Goal: Task Accomplishment & Management: Use online tool/utility

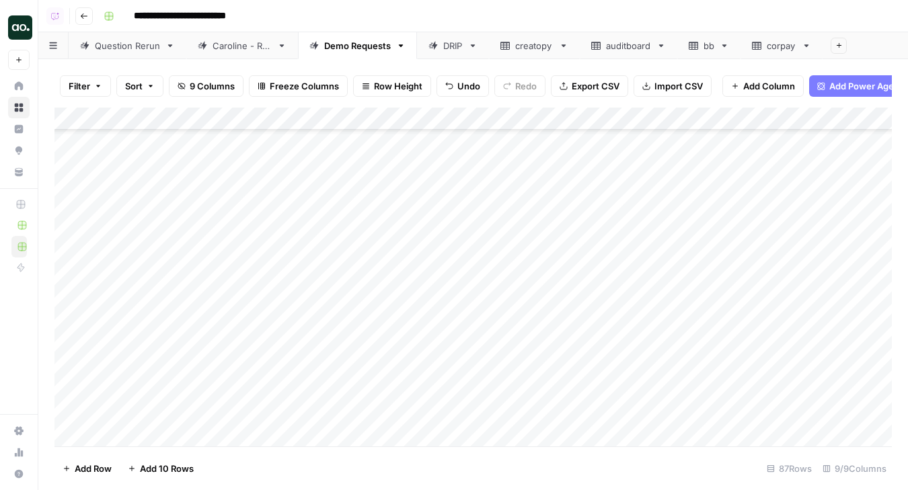
scroll to position [1655, 0]
click at [145, 336] on div "Add Column" at bounding box center [472, 277] width 837 height 339
click at [211, 338] on div "Add Column" at bounding box center [472, 277] width 837 height 339
click at [197, 340] on div "Add Column" at bounding box center [472, 277] width 837 height 339
drag, startPoint x: 217, startPoint y: 339, endPoint x: 131, endPoint y: 333, distance: 85.6
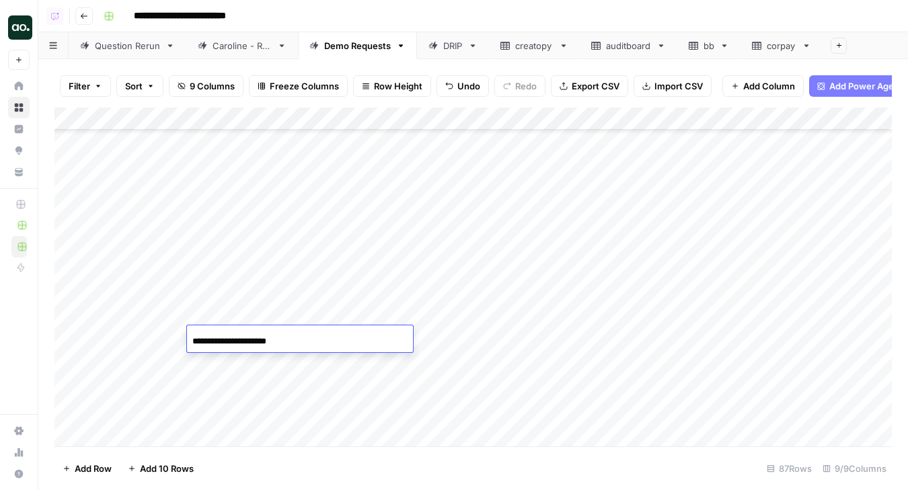
click at [131, 333] on body "**********" at bounding box center [454, 245] width 908 height 490
click at [301, 343] on input "**********" at bounding box center [299, 342] width 215 height 16
type input "**********"
click at [238, 362] on div "Add Column" at bounding box center [472, 277] width 837 height 339
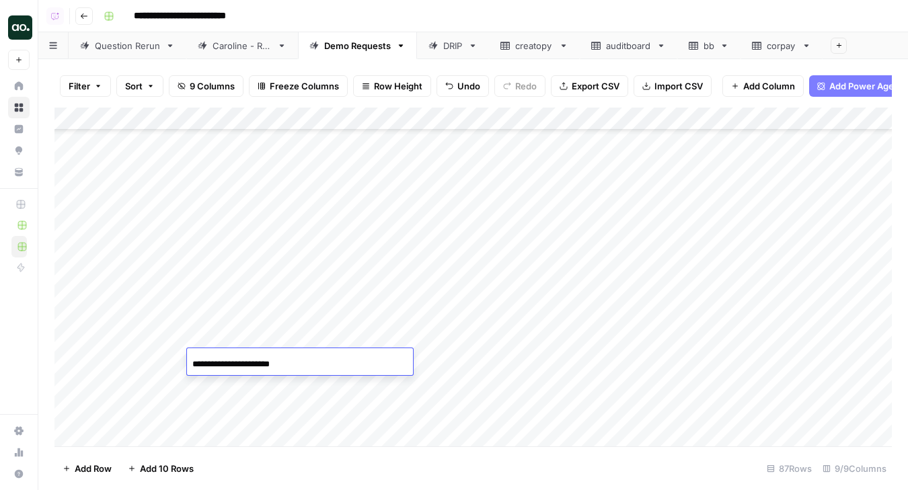
drag, startPoint x: 245, startPoint y: 363, endPoint x: 91, endPoint y: 334, distance: 156.1
click at [91, 334] on body "**********" at bounding box center [454, 245] width 908 height 490
click at [305, 359] on input "**********" at bounding box center [299, 364] width 215 height 16
type input "**********"
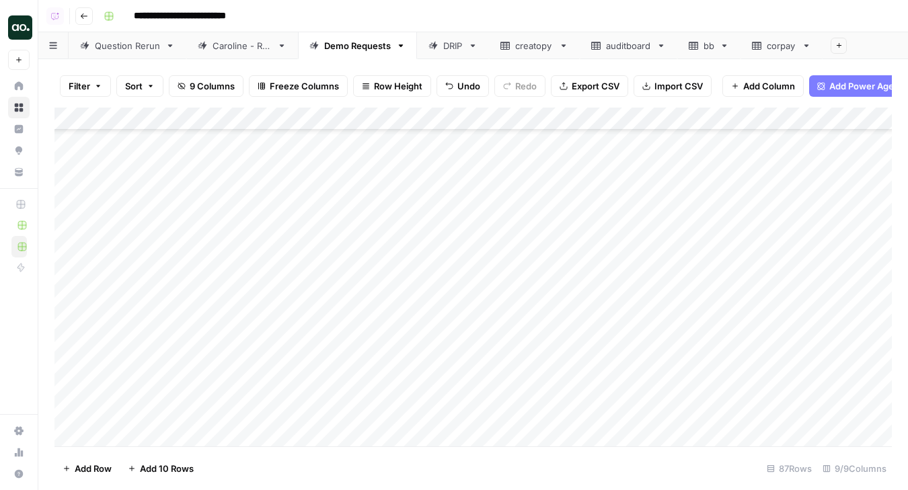
click at [250, 384] on div "Add Column" at bounding box center [472, 277] width 837 height 339
drag, startPoint x: 245, startPoint y: 389, endPoint x: 84, endPoint y: 349, distance: 165.6
click at [84, 349] on body "**********" at bounding box center [454, 245] width 908 height 490
drag, startPoint x: 260, startPoint y: 385, endPoint x: 359, endPoint y: 392, distance: 99.1
click at [359, 392] on input "**********" at bounding box center [299, 387] width 215 height 16
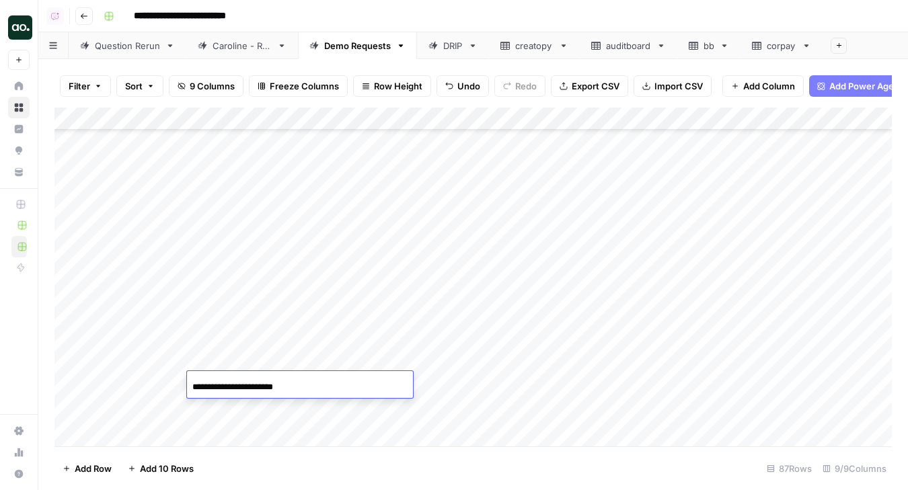
type input "**********"
click at [243, 404] on div "Add Column" at bounding box center [472, 277] width 837 height 339
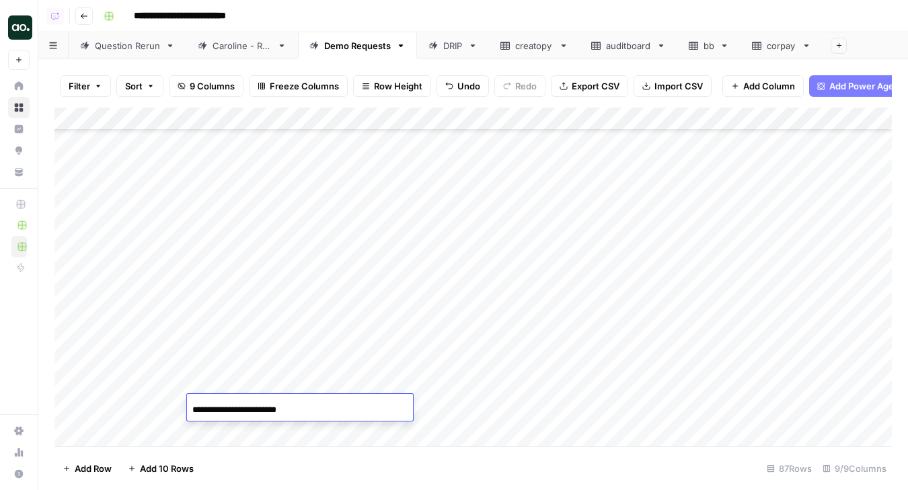
drag, startPoint x: 245, startPoint y: 410, endPoint x: 71, endPoint y: 371, distance: 178.5
click at [71, 371] on body "**********" at bounding box center [454, 245] width 908 height 490
click at [317, 410] on input "**********" at bounding box center [299, 410] width 215 height 16
type input "**********"
click at [375, 364] on div "Add Column" at bounding box center [472, 277] width 837 height 339
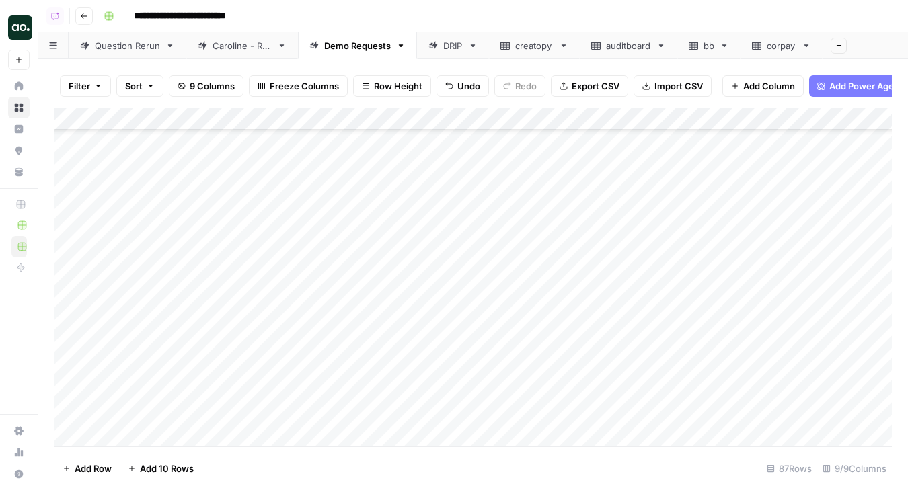
drag, startPoint x: 409, startPoint y: 370, endPoint x: 409, endPoint y: 408, distance: 38.3
click at [409, 408] on div "Add Column" at bounding box center [472, 277] width 837 height 339
click at [606, 315] on div "Add Column" at bounding box center [472, 277] width 837 height 339
click at [605, 315] on div "Add Column" at bounding box center [472, 277] width 837 height 339
click at [517, 338] on div "Add Column" at bounding box center [472, 277] width 837 height 339
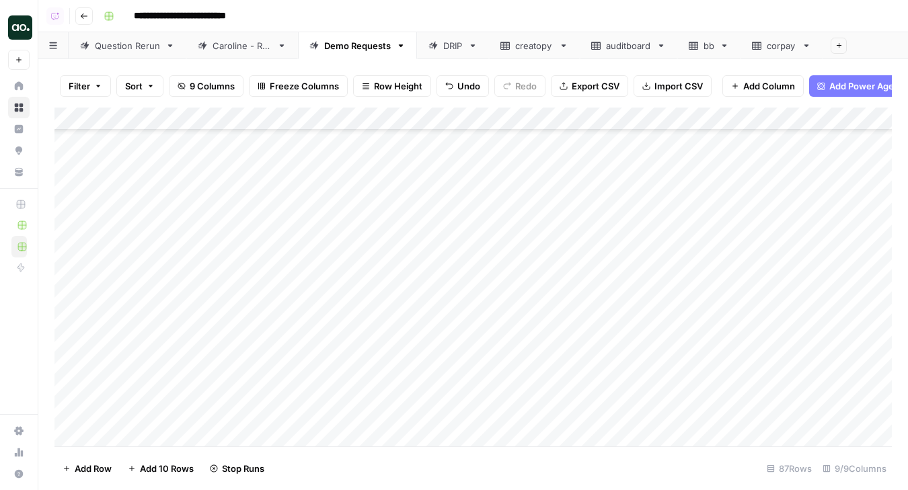
click at [513, 361] on div "Add Column" at bounding box center [472, 277] width 837 height 339
click at [511, 384] on div "Add Column" at bounding box center [472, 277] width 837 height 339
click at [513, 406] on div "Add Column" at bounding box center [472, 277] width 837 height 339
click at [162, 316] on div "Add Column" at bounding box center [472, 277] width 837 height 339
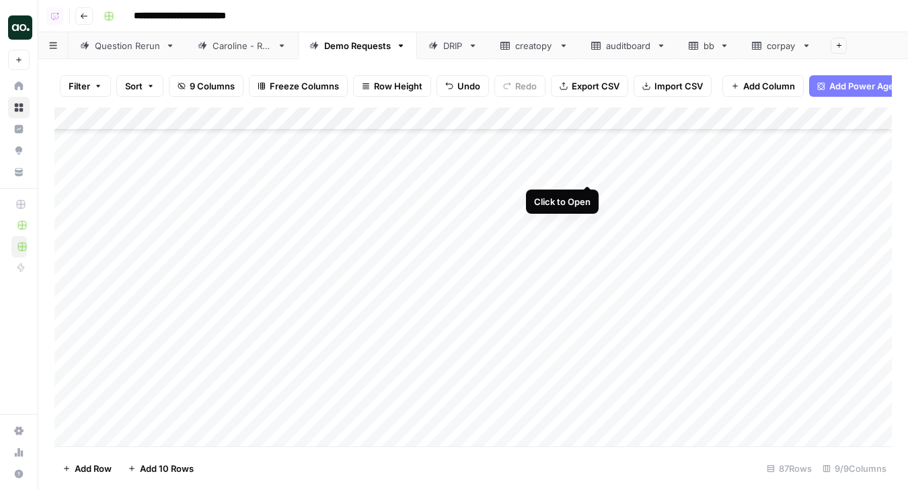
click at [585, 169] on div "Add Column" at bounding box center [472, 277] width 837 height 339
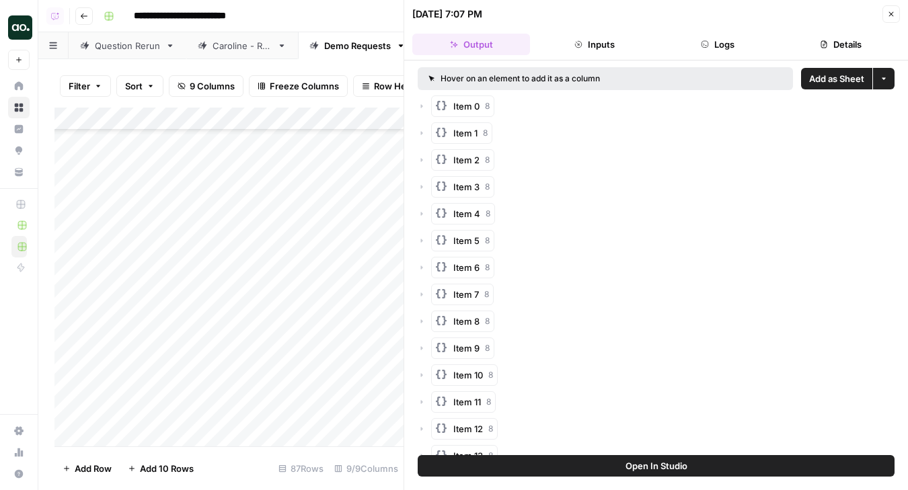
click at [830, 72] on span "Add as Sheet" at bounding box center [836, 78] width 55 height 13
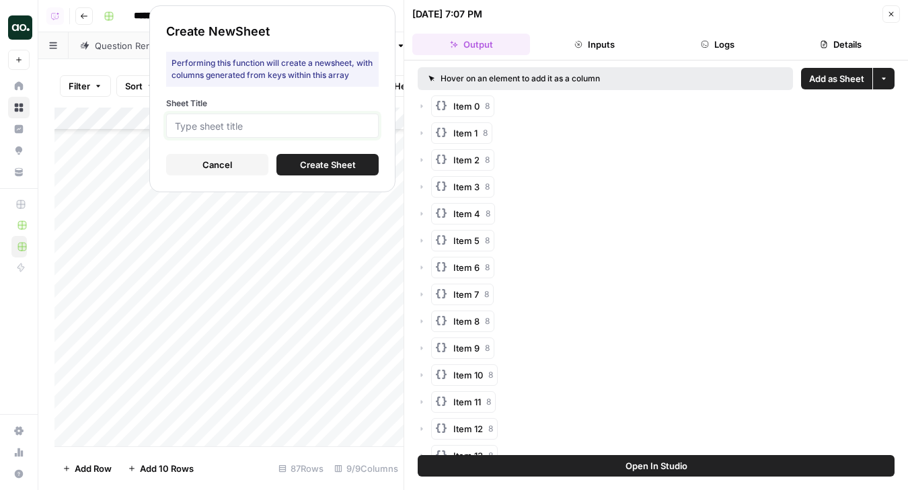
click at [326, 122] on input "Sheet Title" at bounding box center [272, 126] width 195 height 12
type input "match"
click at [321, 164] on span "Create Sheet" at bounding box center [328, 164] width 56 height 13
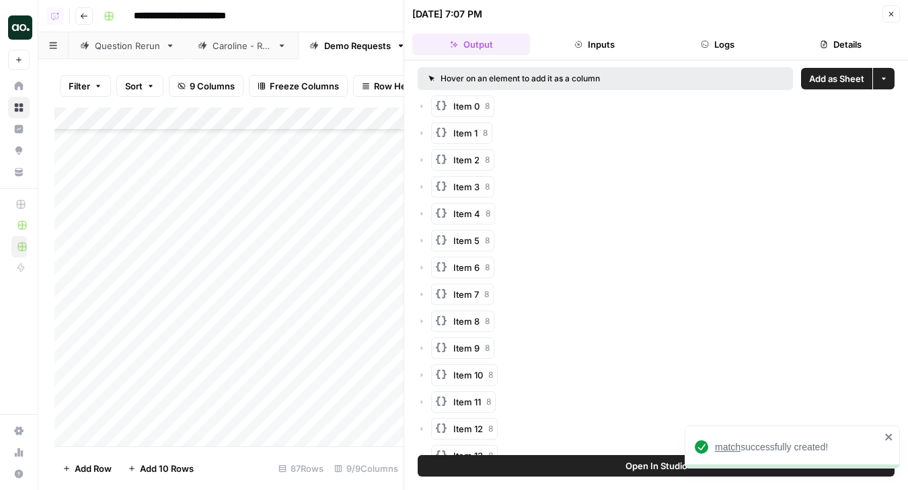
click at [725, 447] on span "match" at bounding box center [728, 447] width 26 height 11
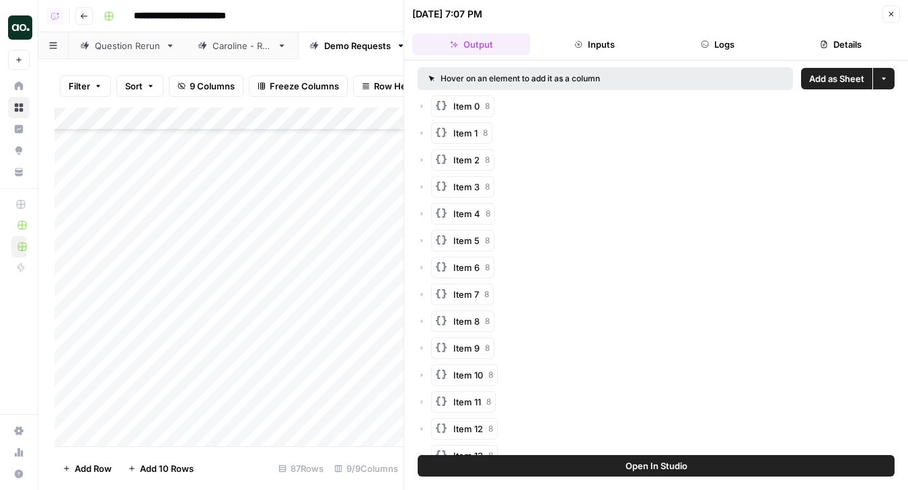
click at [893, 16] on icon "button" at bounding box center [891, 14] width 8 height 8
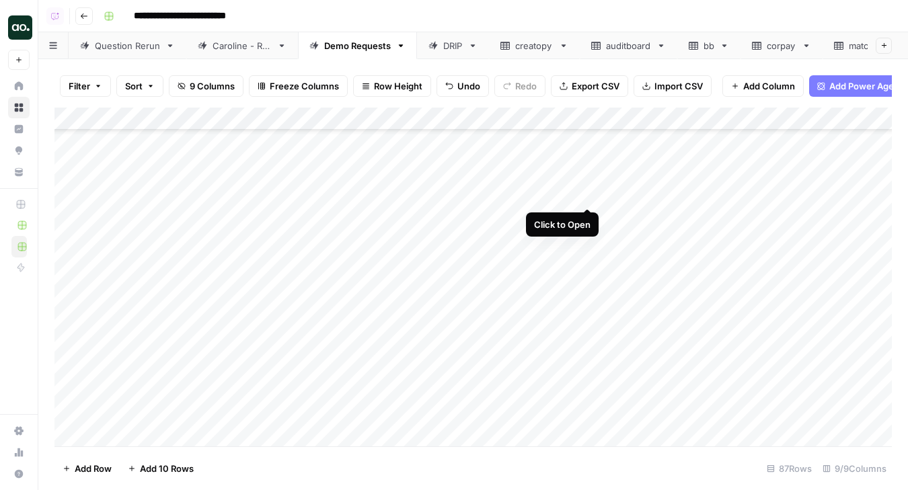
click at [587, 192] on div "Add Column" at bounding box center [472, 277] width 837 height 339
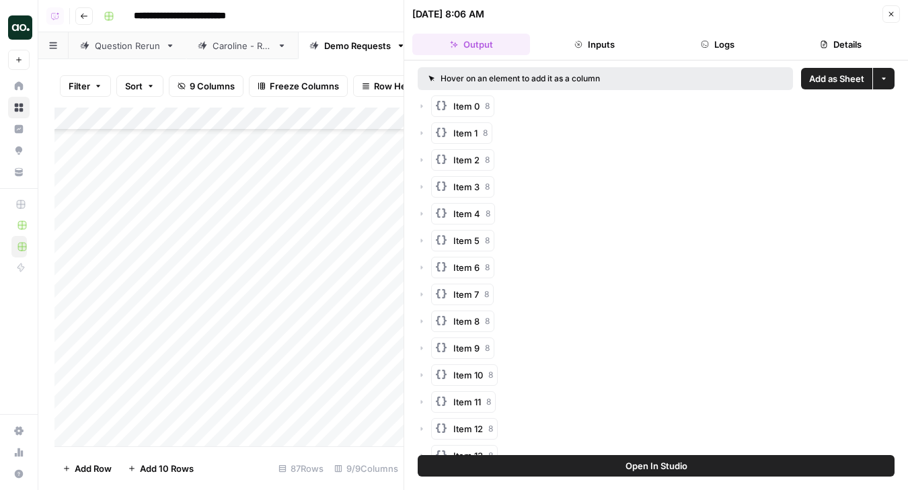
click at [835, 77] on span "Add as Sheet" at bounding box center [836, 78] width 55 height 13
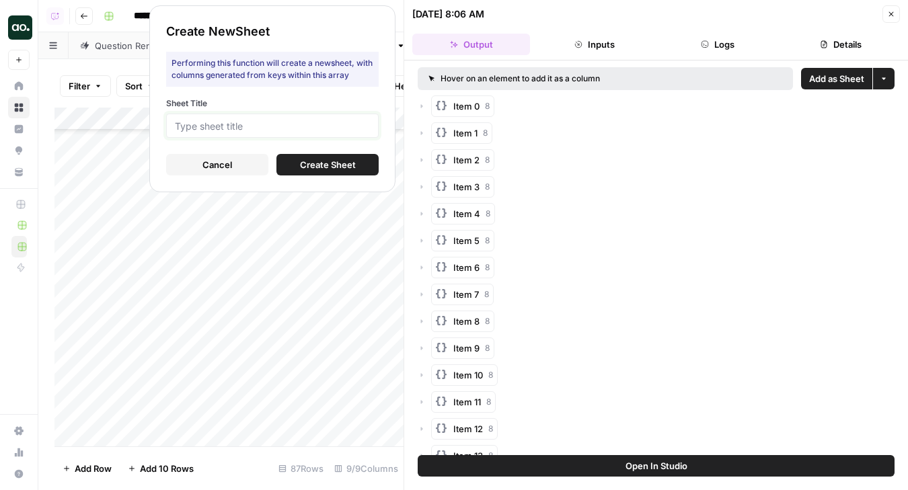
click at [356, 130] on input "Sheet Title" at bounding box center [272, 126] width 195 height 12
type input "rl"
click at [358, 158] on button "Create Sheet" at bounding box center [327, 165] width 102 height 22
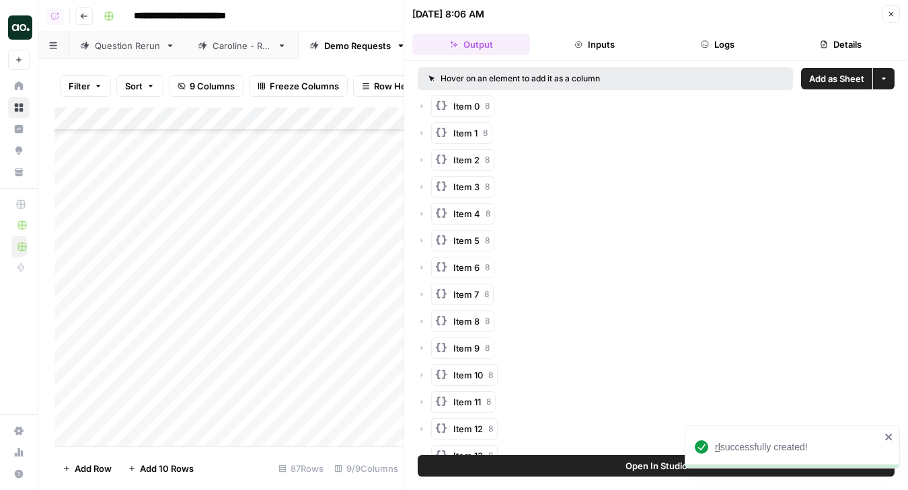
click at [718, 449] on span "rl" at bounding box center [717, 447] width 5 height 11
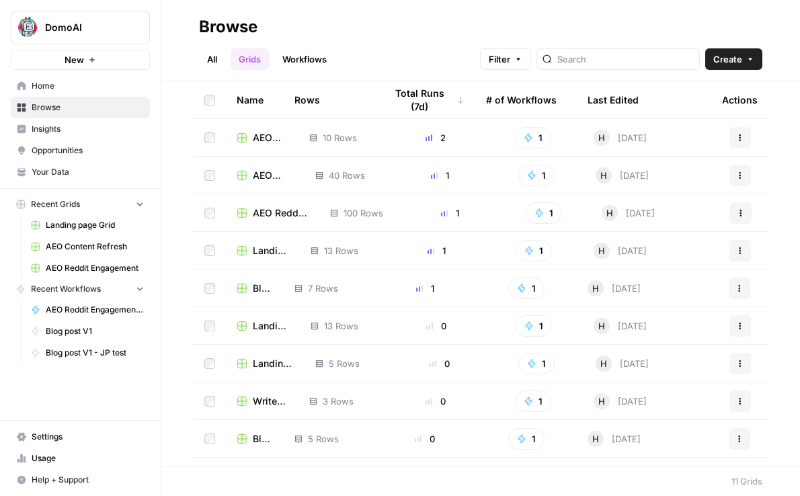
click at [85, 34] on span "DomoAI" at bounding box center [85, 27] width 81 height 13
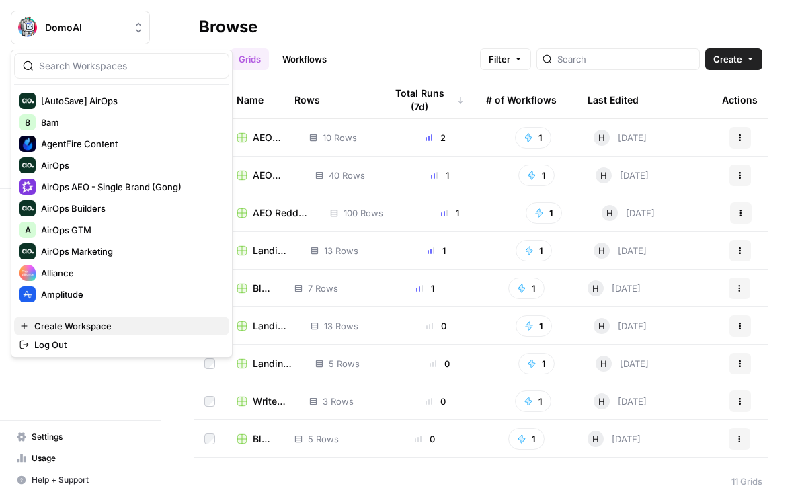
click at [91, 330] on span "Create Workspace" at bounding box center [126, 325] width 184 height 13
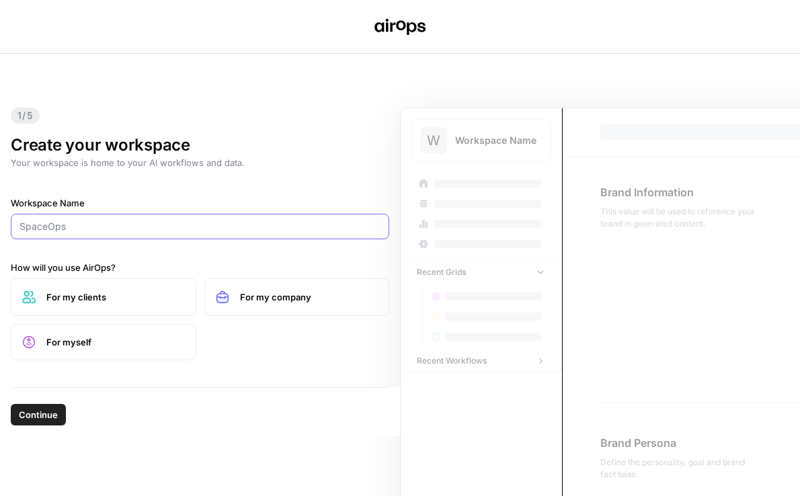
click at [110, 229] on input "Workspace Name" at bounding box center [200, 226] width 361 height 13
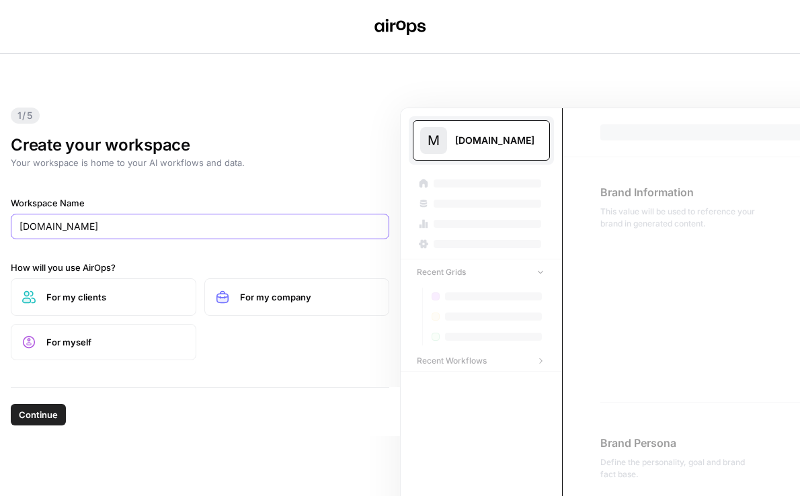
type input "Match.com"
click at [249, 300] on span "For my company" at bounding box center [309, 297] width 139 height 13
click at [45, 414] on span "Continue" at bounding box center [38, 414] width 39 height 13
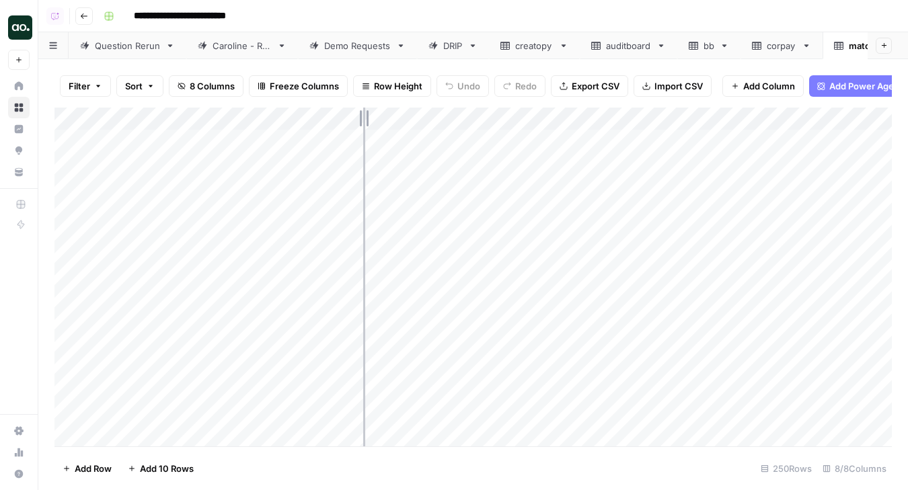
drag, startPoint x: 296, startPoint y: 121, endPoint x: 363, endPoint y: 120, distance: 67.3
click at [363, 121] on div "Add Column" at bounding box center [472, 277] width 837 height 339
click at [71, 226] on div "Add Column" at bounding box center [472, 277] width 837 height 339
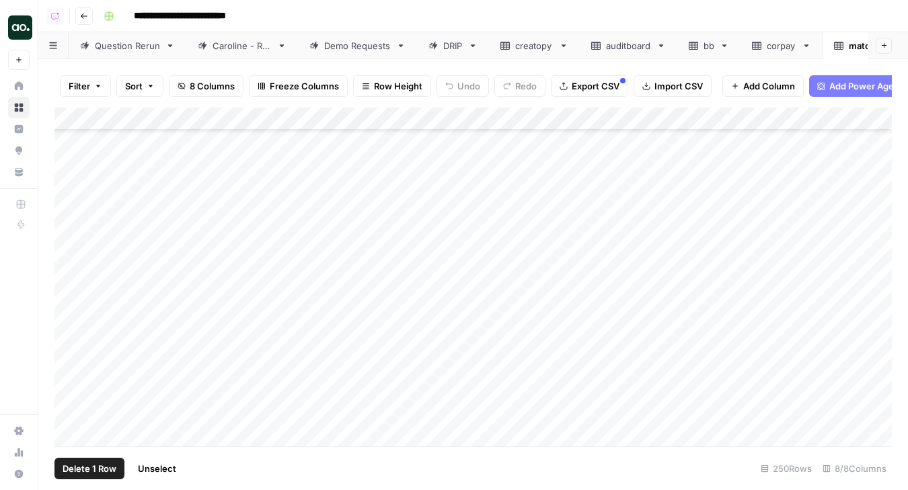
scroll to position [558, 0]
click at [72, 293] on div "Add Column" at bounding box center [472, 277] width 837 height 339
click at [72, 360] on div "Add Column" at bounding box center [472, 277] width 837 height 339
click at [71, 336] on div "Add Column" at bounding box center [472, 277] width 837 height 339
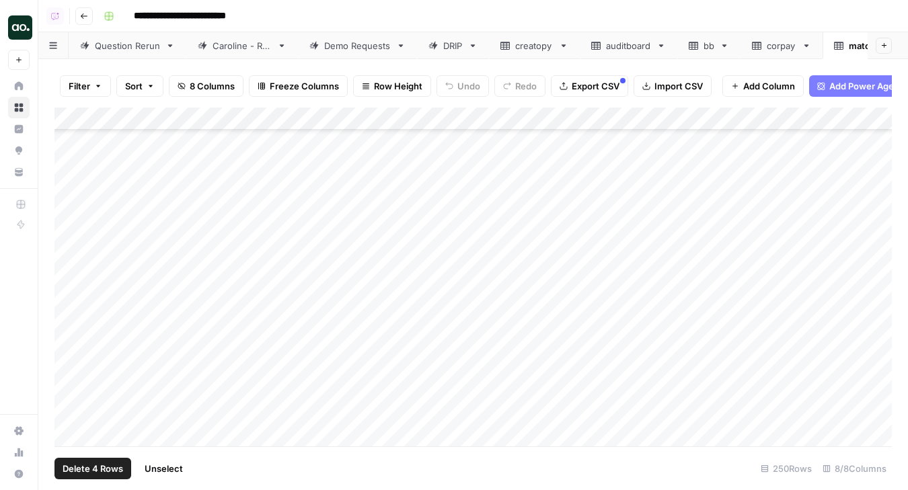
scroll to position [749, 0]
click at [71, 351] on div "Add Column" at bounding box center [472, 277] width 837 height 339
click at [72, 348] on div "Add Column" at bounding box center [472, 277] width 837 height 339
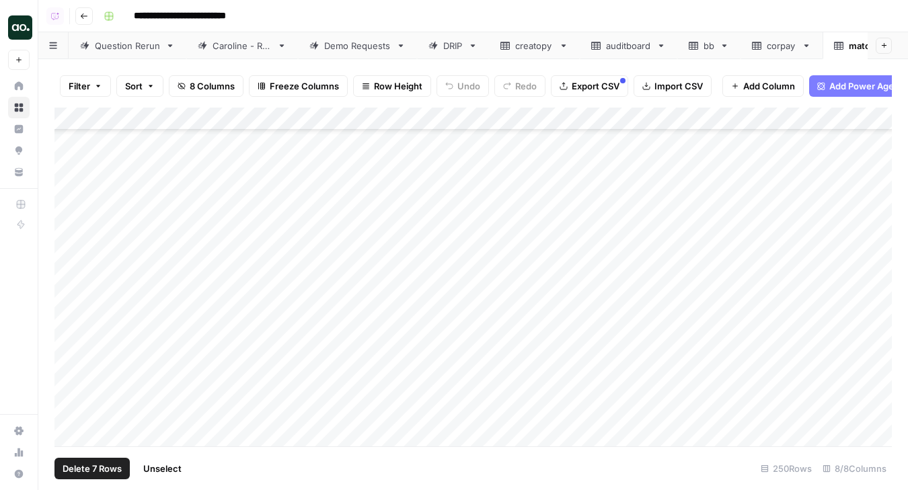
click at [69, 323] on div "Add Column" at bounding box center [472, 277] width 837 height 339
click at [69, 317] on div "Add Column" at bounding box center [472, 277] width 837 height 339
click at [70, 319] on div "Add Column" at bounding box center [472, 277] width 837 height 339
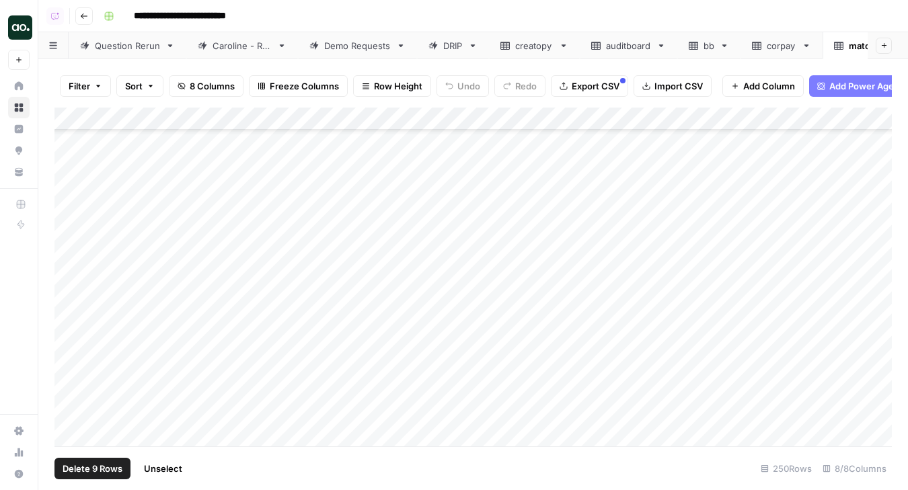
click at [70, 333] on div "Add Column" at bounding box center [472, 277] width 837 height 339
click at [71, 340] on div "Add Column" at bounding box center [472, 277] width 837 height 339
click at [70, 366] on div "Add Column" at bounding box center [472, 277] width 837 height 339
click at [73, 358] on div "Add Column" at bounding box center [472, 277] width 837 height 339
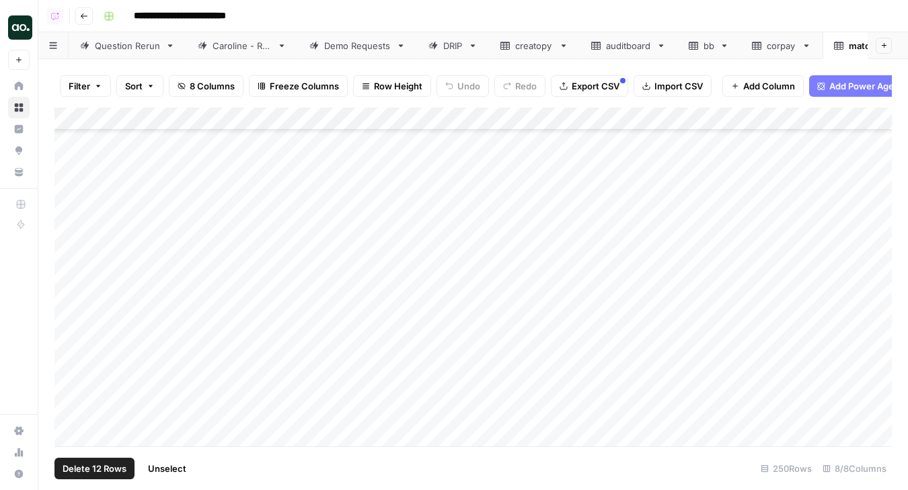
scroll to position [1895, 0]
click at [73, 391] on div "Add Column" at bounding box center [472, 277] width 837 height 339
click at [71, 375] on div "Add Column" at bounding box center [472, 277] width 837 height 339
click at [71, 402] on div "Add Column" at bounding box center [472, 277] width 837 height 339
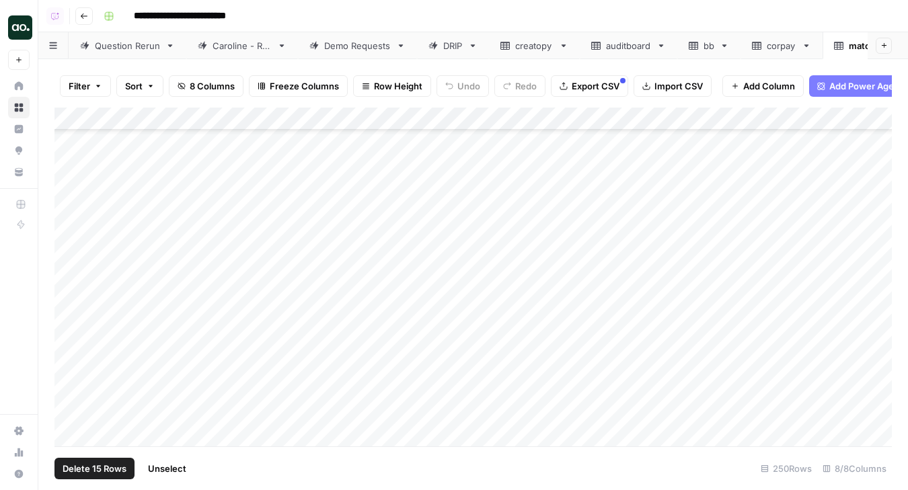
scroll to position [2209, 0]
click at [71, 404] on div "Add Column" at bounding box center [472, 277] width 837 height 339
click at [71, 371] on div "Add Column" at bounding box center [472, 277] width 837 height 339
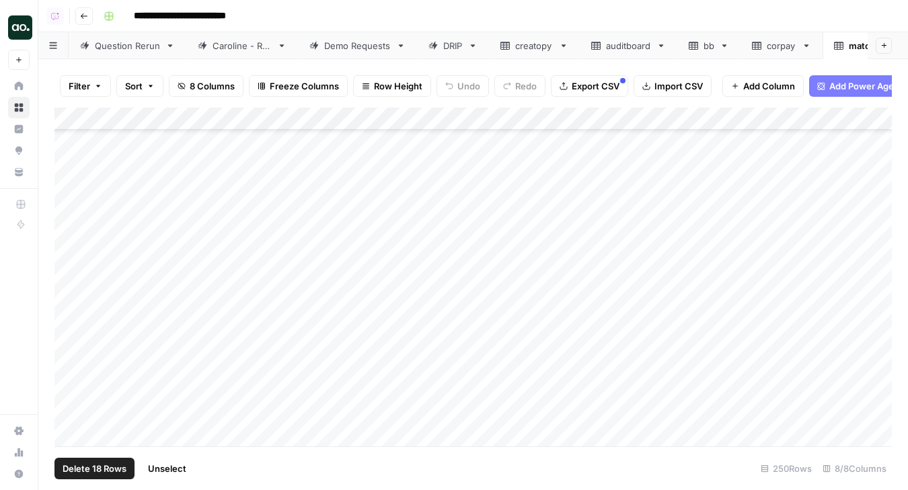
click at [71, 383] on div "Add Column" at bounding box center [472, 277] width 837 height 339
click at [73, 363] on div "Add Column" at bounding box center [472, 277] width 837 height 339
click at [71, 384] on div "Add Column" at bounding box center [472, 277] width 837 height 339
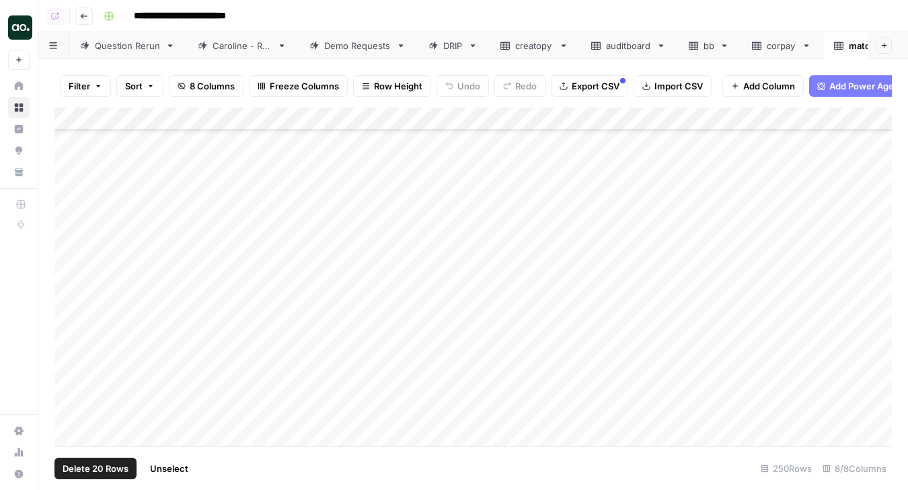
click at [73, 365] on div "Add Column" at bounding box center [472, 277] width 837 height 339
click at [68, 385] on div "Add Column" at bounding box center [472, 277] width 837 height 339
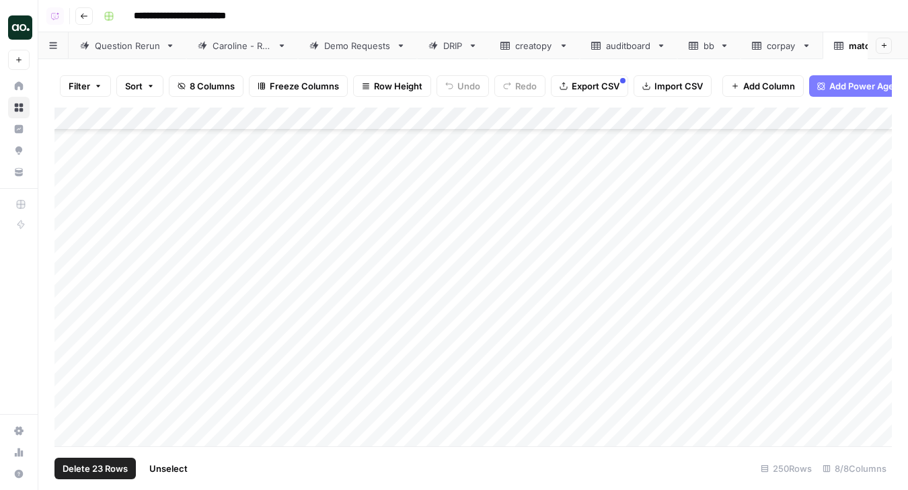
click at [71, 354] on div "Add Column" at bounding box center [472, 277] width 837 height 339
click at [67, 393] on div "Add Column" at bounding box center [472, 277] width 837 height 339
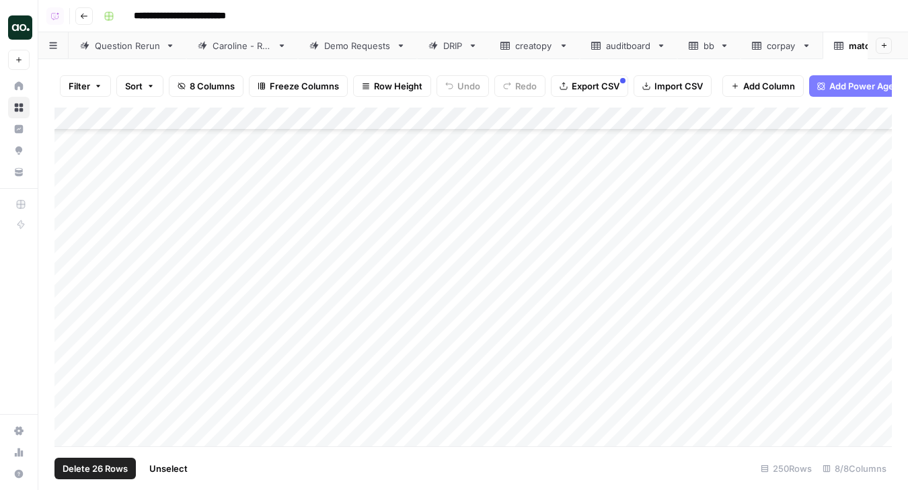
scroll to position [2975, 0]
click at [75, 389] on div "Add Column" at bounding box center [472, 277] width 837 height 339
click at [71, 380] on div "Add Column" at bounding box center [472, 277] width 837 height 339
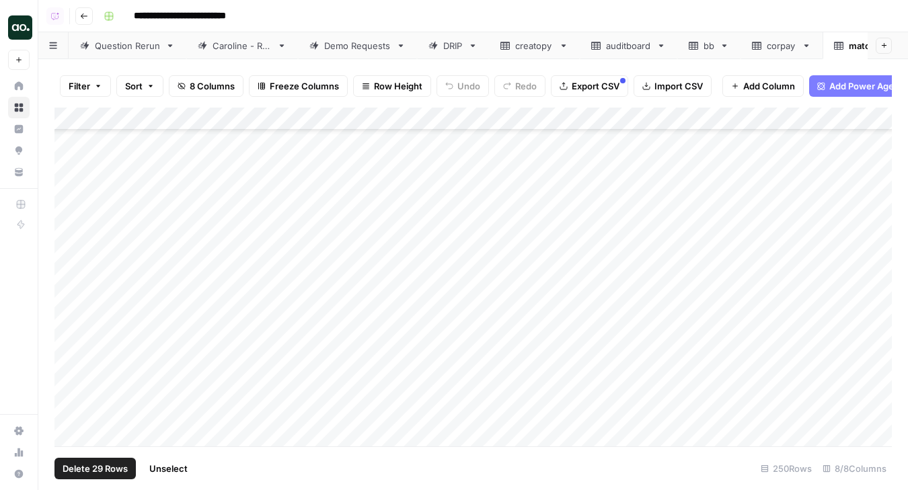
click at [71, 376] on div "Add Column" at bounding box center [472, 277] width 837 height 339
click at [67, 370] on div "Add Column" at bounding box center [472, 277] width 837 height 339
click at [69, 363] on div "Add Column" at bounding box center [472, 277] width 837 height 339
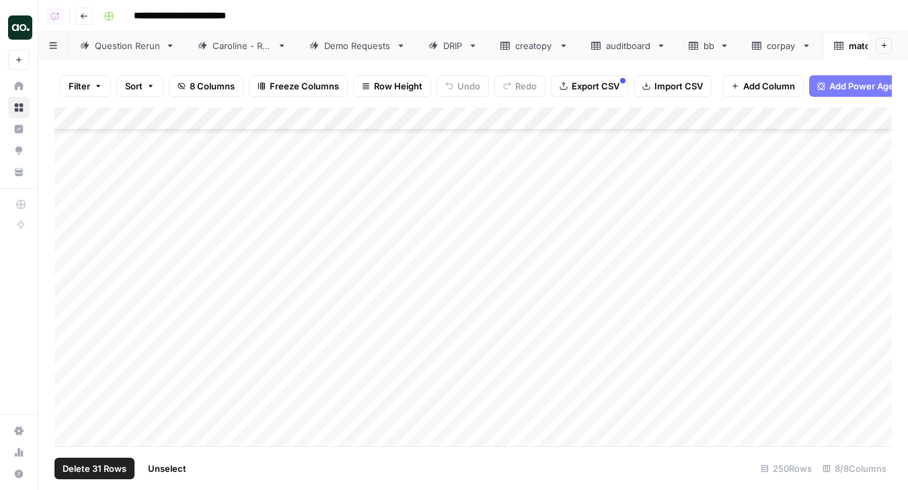
scroll to position [3304, 0]
click at [73, 355] on div "Add Column" at bounding box center [472, 277] width 837 height 339
click at [72, 350] on div "Add Column" at bounding box center [472, 277] width 837 height 339
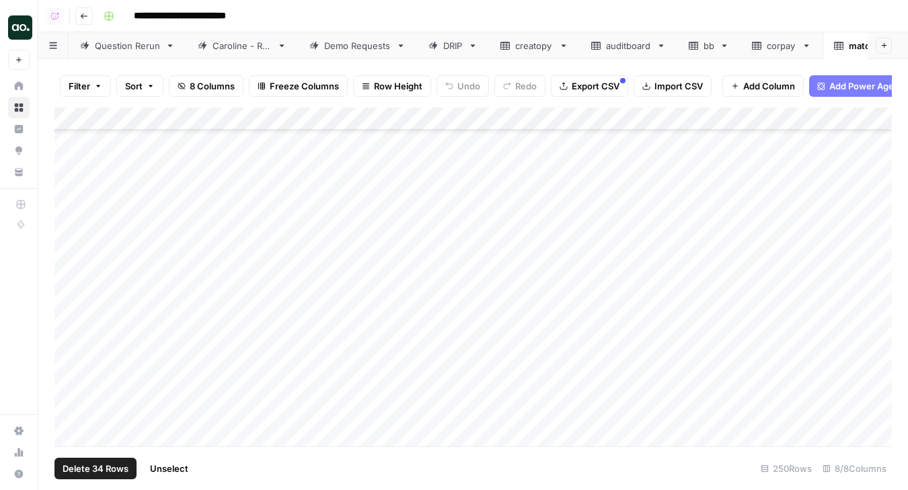
click at [70, 356] on div "Add Column" at bounding box center [472, 277] width 837 height 339
click at [71, 360] on div "Add Column" at bounding box center [472, 277] width 837 height 339
click at [71, 385] on div "Add Column" at bounding box center [472, 277] width 837 height 339
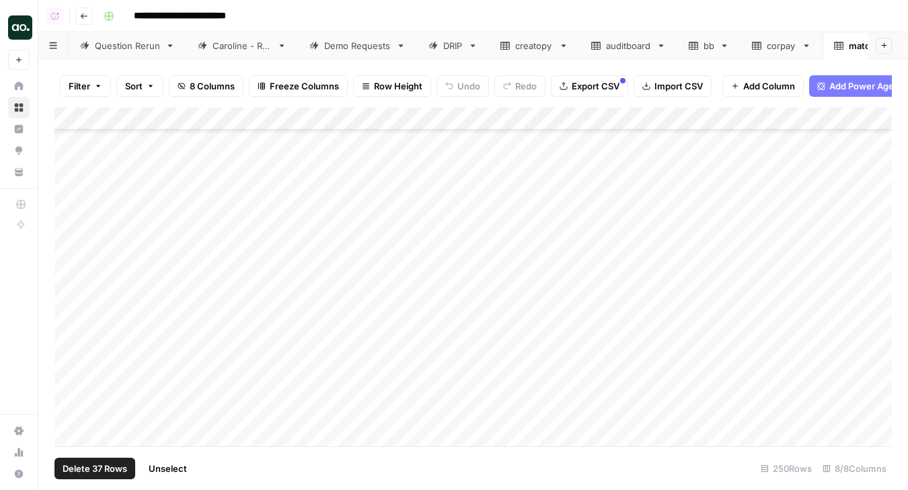
click at [71, 379] on div "Add Column" at bounding box center [472, 277] width 837 height 339
click at [71, 385] on div "Add Column" at bounding box center [472, 277] width 837 height 339
click at [70, 390] on div "Add Column" at bounding box center [472, 277] width 837 height 339
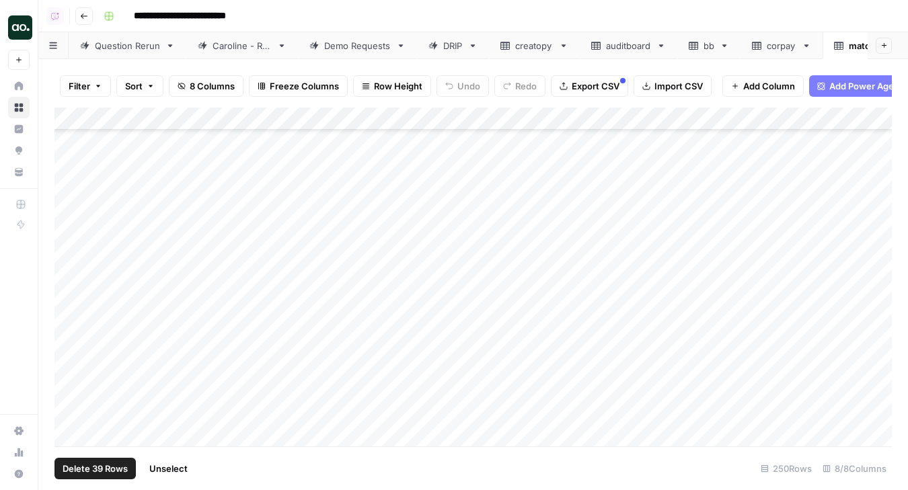
scroll to position [3924, 0]
click at [69, 382] on div "Add Column" at bounding box center [472, 277] width 837 height 339
click at [69, 374] on div "Add Column" at bounding box center [472, 277] width 837 height 339
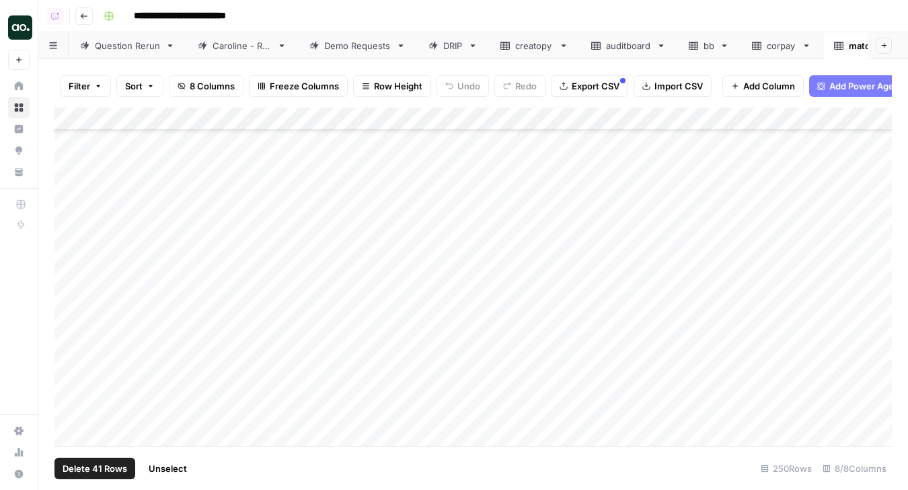
click at [69, 365] on div "Add Column" at bounding box center [472, 277] width 837 height 339
click at [71, 371] on div "Add Column" at bounding box center [472, 277] width 837 height 339
click at [71, 389] on div "Add Column" at bounding box center [472, 277] width 837 height 339
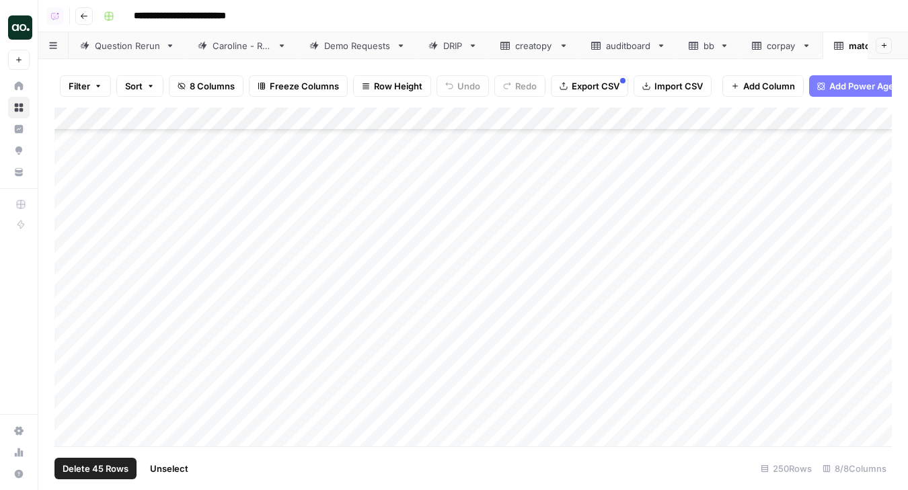
click at [72, 380] on div "Add Column" at bounding box center [472, 277] width 837 height 339
click at [71, 308] on div "Add Column" at bounding box center [472, 277] width 837 height 339
click at [69, 334] on div "Add Column" at bounding box center [472, 277] width 837 height 339
click at [65, 355] on div "Add Column" at bounding box center [472, 277] width 837 height 339
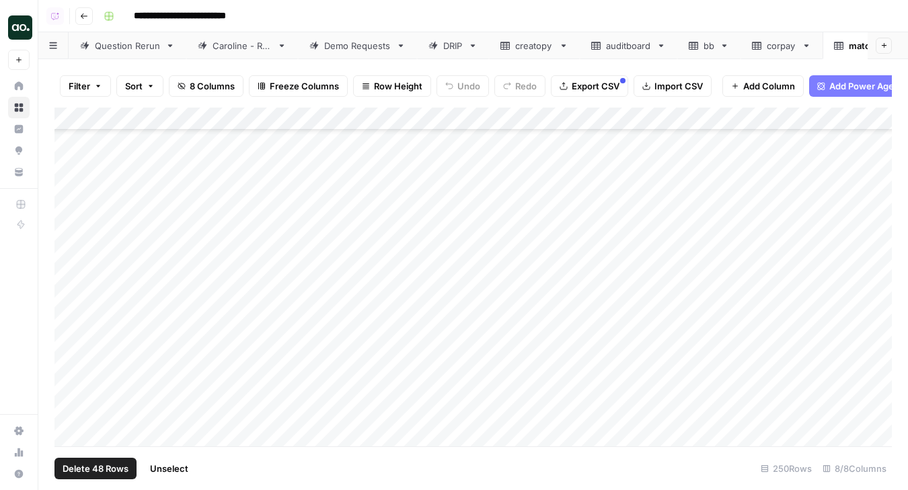
scroll to position [4374, 0]
click at [67, 365] on div "Add Column" at bounding box center [472, 277] width 837 height 339
click at [68, 385] on div "Add Column" at bounding box center [472, 277] width 837 height 339
click at [73, 387] on div "Add Column" at bounding box center [472, 277] width 837 height 339
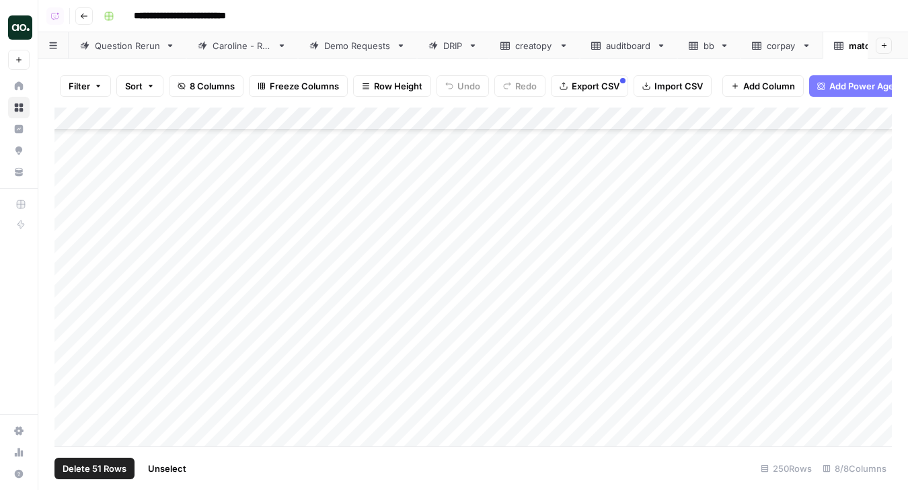
scroll to position [4468, 0]
click at [73, 387] on div "Add Column" at bounding box center [472, 277] width 837 height 339
click at [71, 398] on div "Add Column" at bounding box center [472, 277] width 837 height 339
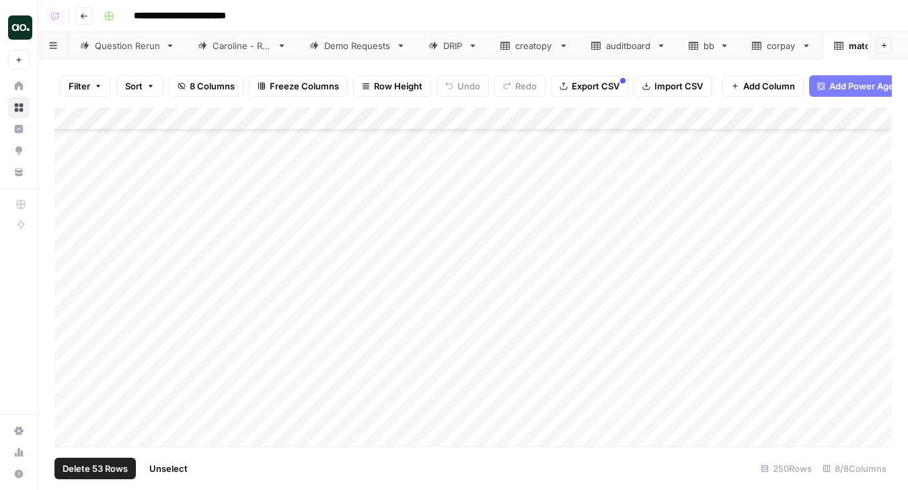
click at [68, 397] on div "Add Column" at bounding box center [472, 277] width 837 height 339
click at [73, 398] on div "Add Column" at bounding box center [472, 277] width 837 height 339
click at [71, 388] on div "Add Column" at bounding box center [472, 277] width 837 height 339
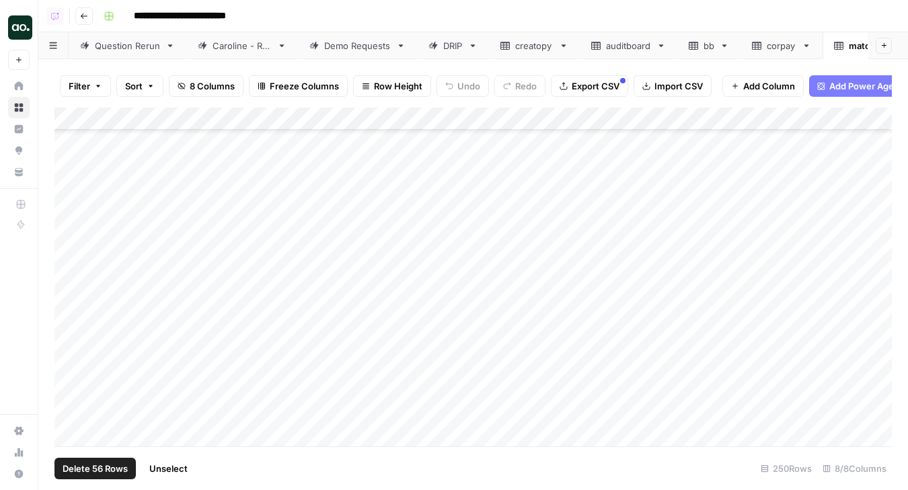
scroll to position [4755, 0]
drag, startPoint x: 364, startPoint y: 121, endPoint x: 408, endPoint y: 120, distance: 43.7
click at [408, 120] on div "Add Column" at bounding box center [472, 277] width 837 height 339
click at [405, 116] on div "Add Column" at bounding box center [472, 277] width 837 height 339
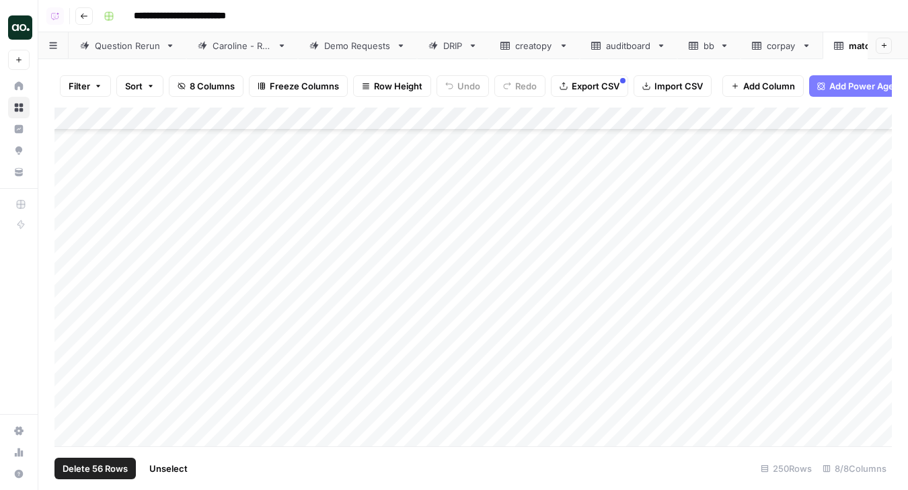
click at [73, 373] on div "Add Column" at bounding box center [472, 277] width 837 height 339
click at [70, 383] on div "Add Column" at bounding box center [472, 277] width 837 height 339
click at [69, 403] on div "Add Column" at bounding box center [472, 277] width 837 height 339
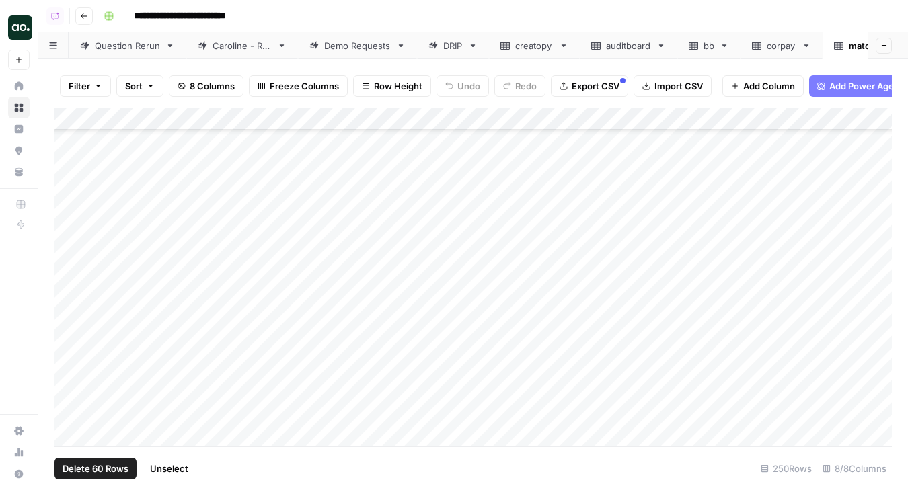
click at [72, 378] on div "Add Column" at bounding box center [472, 277] width 837 height 339
click at [73, 386] on div "Add Column" at bounding box center [472, 277] width 837 height 339
click at [75, 391] on div "Add Column" at bounding box center [472, 277] width 837 height 339
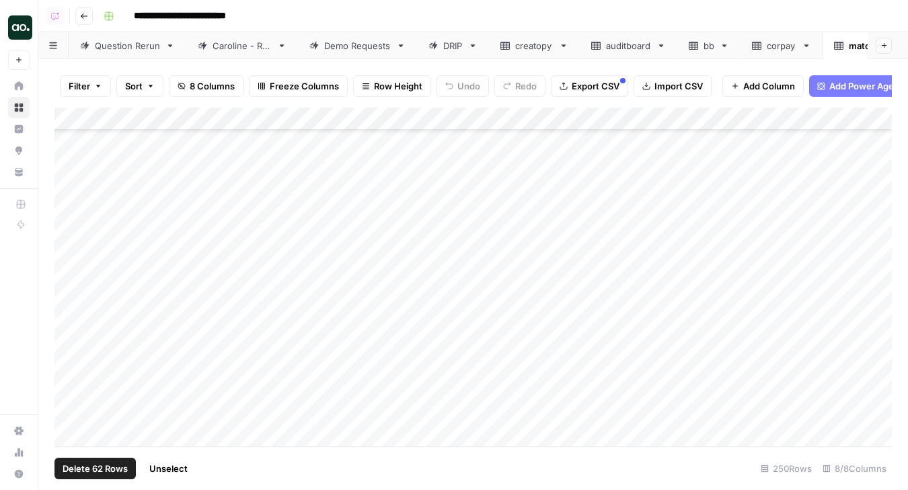
scroll to position [5277, 0]
click at [73, 397] on div "Add Column" at bounding box center [472, 277] width 837 height 339
click at [74, 385] on div "Add Column" at bounding box center [472, 277] width 837 height 339
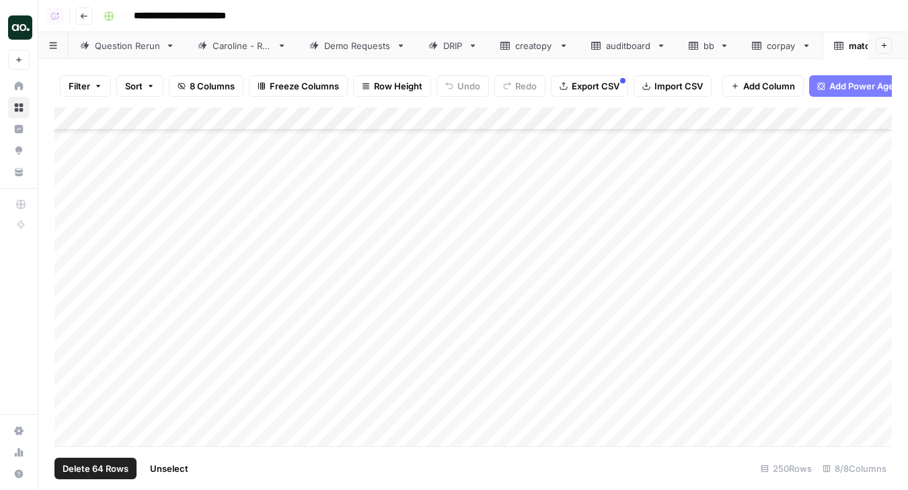
click at [72, 381] on div "Add Column" at bounding box center [472, 277] width 837 height 339
click at [70, 371] on div "Add Column" at bounding box center [472, 277] width 837 height 339
click at [70, 352] on div "Add Column" at bounding box center [472, 277] width 837 height 339
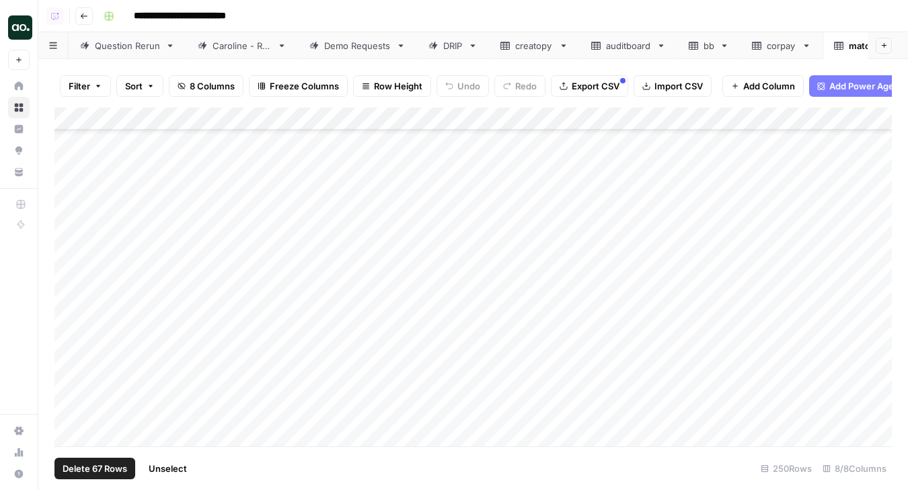
scroll to position [5422, 0]
click at [100, 469] on span "Delete 67 Rows" at bounding box center [95, 468] width 65 height 13
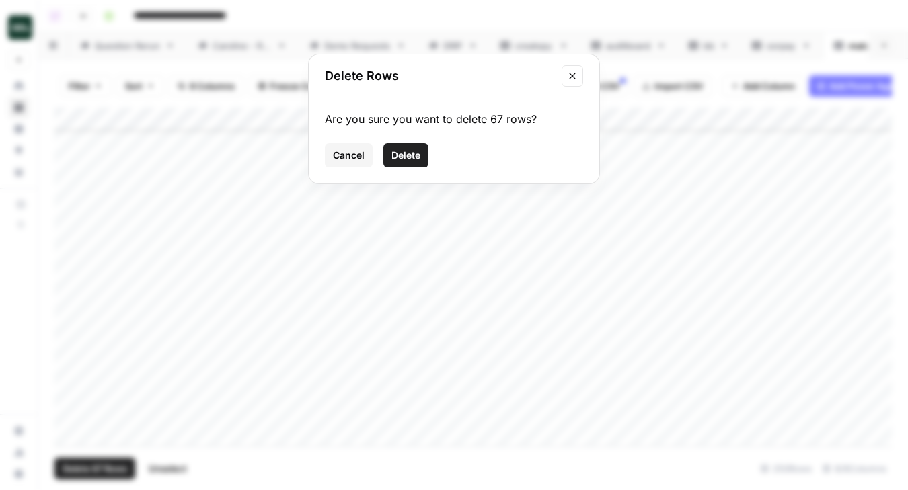
click at [417, 149] on span "Delete" at bounding box center [405, 155] width 29 height 13
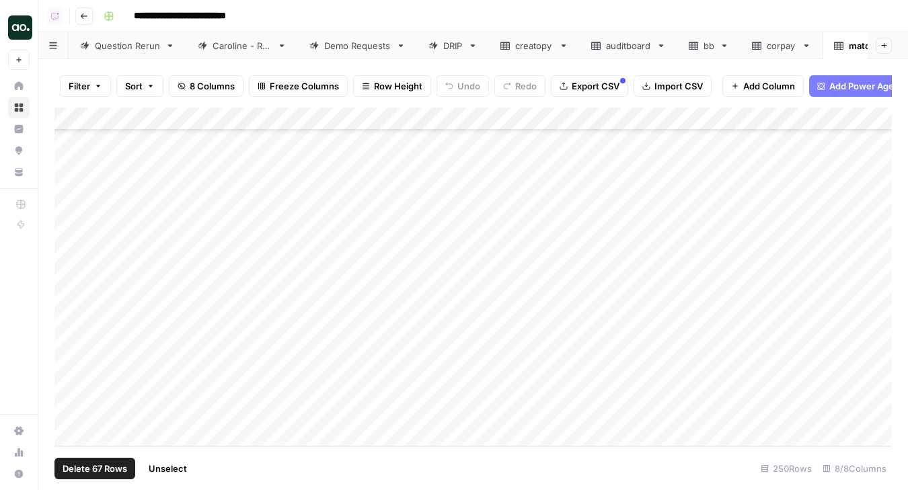
scroll to position [3890, 0]
click at [185, 118] on div "Add Column" at bounding box center [472, 277] width 837 height 339
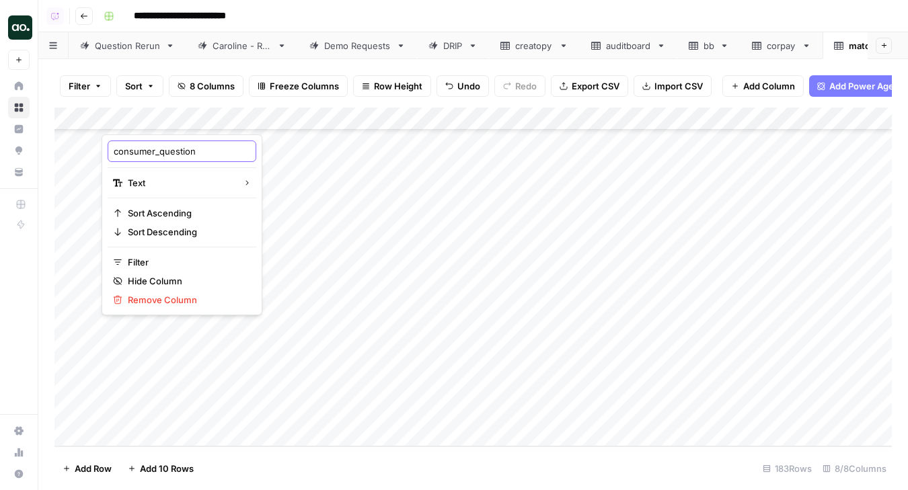
drag, startPoint x: 162, startPoint y: 150, endPoint x: 51, endPoint y: 145, distance: 111.1
click at [51, 145] on body "**********" at bounding box center [454, 245] width 908 height 490
drag, startPoint x: 114, startPoint y: 149, endPoint x: 157, endPoint y: 143, distance: 43.5
click at [157, 145] on input "consumer_question" at bounding box center [182, 151] width 137 height 13
type input "question"
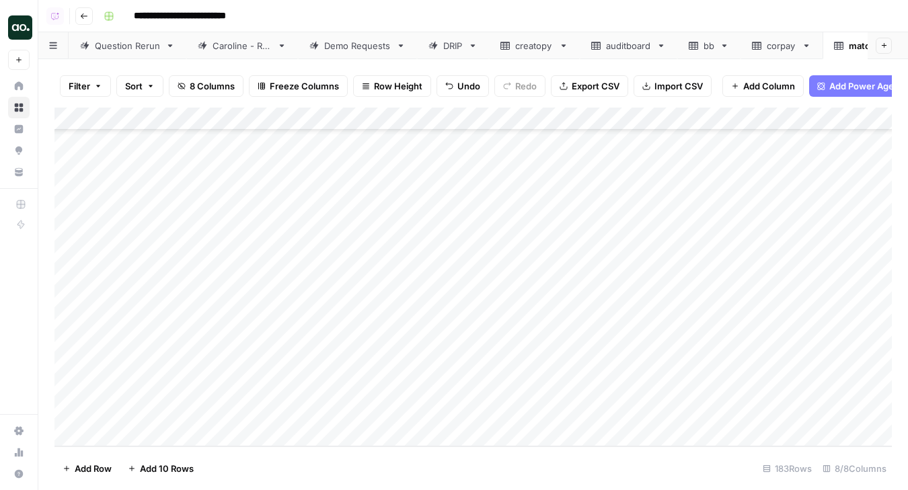
click at [579, 87] on span "Export CSV" at bounding box center [596, 85] width 48 height 13
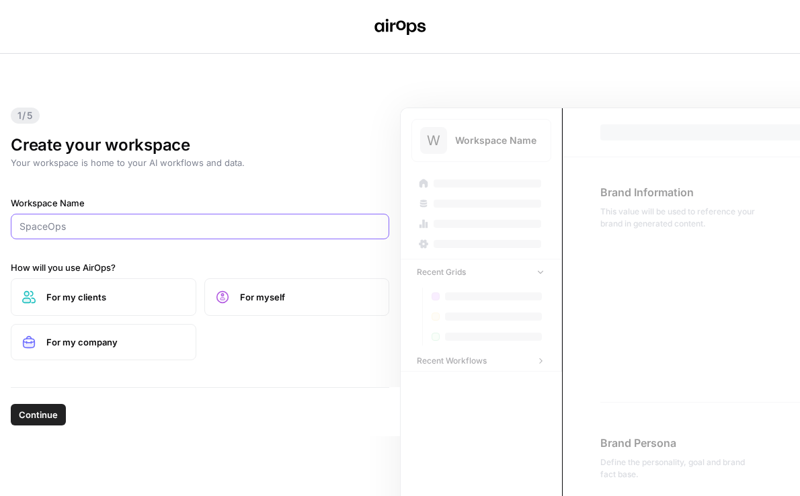
click at [93, 231] on input "Workspace Name" at bounding box center [200, 226] width 361 height 13
paste input "redwood logistics"
drag, startPoint x: 24, startPoint y: 224, endPoint x: -3, endPoint y: 224, distance: 27.6
click at [0, 224] on html "1/5 Create your workspace Your workspace is home to your AI workflows and data.…" at bounding box center [400, 248] width 800 height 496
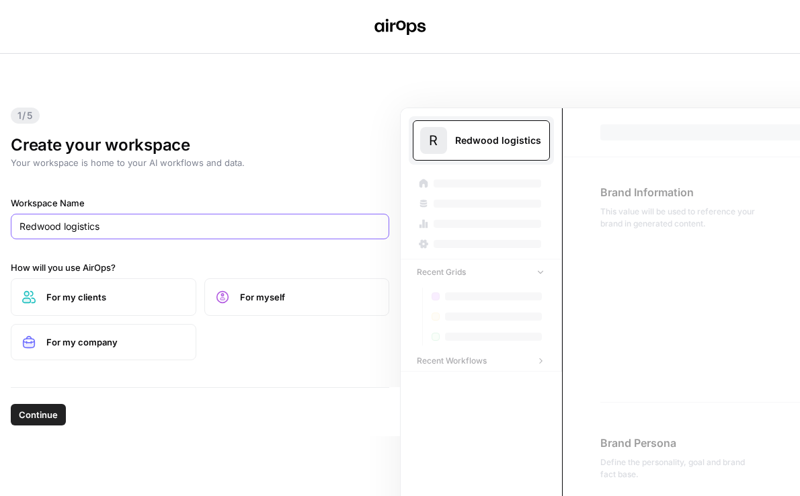
click at [66, 227] on input "Redwood logistics" at bounding box center [200, 226] width 361 height 13
type input "Redwood Logistics"
click at [164, 351] on label "For my company" at bounding box center [104, 342] width 186 height 36
click at [47, 418] on span "Continue" at bounding box center [38, 414] width 39 height 13
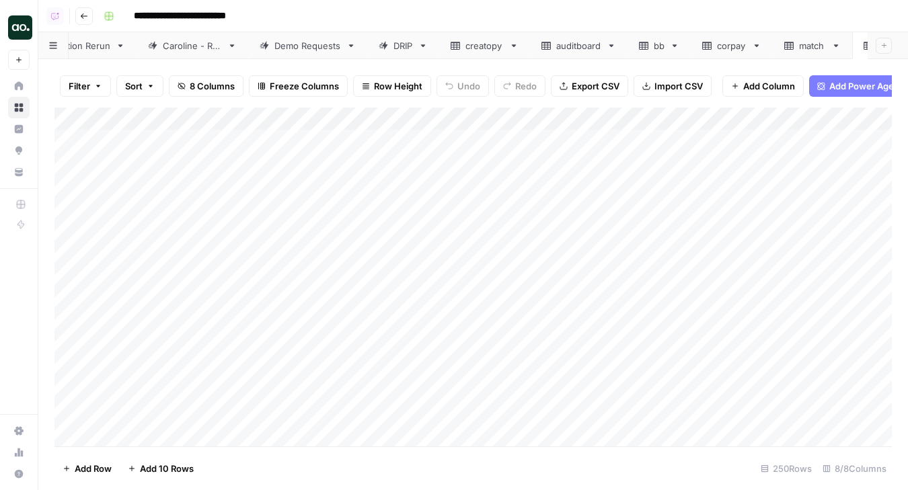
scroll to position [0, 93]
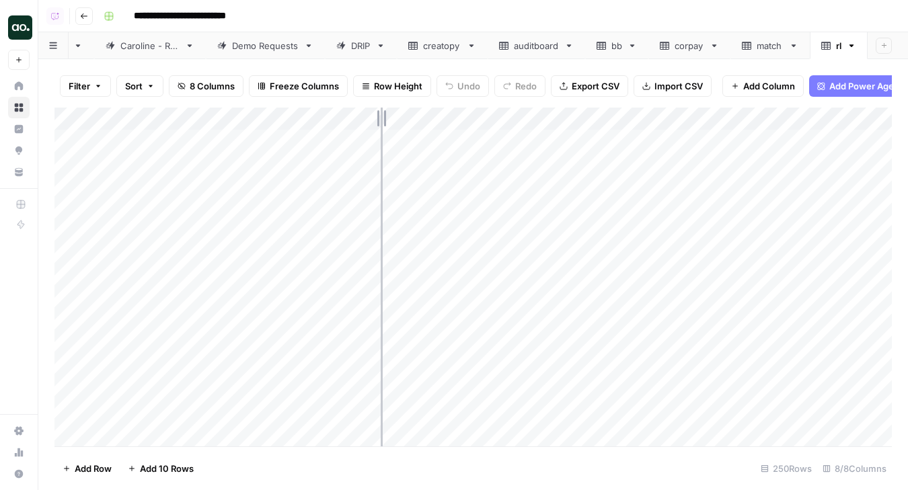
drag, startPoint x: 296, startPoint y: 120, endPoint x: 396, endPoint y: 120, distance: 100.2
click at [397, 120] on div "Add Column" at bounding box center [472, 277] width 837 height 339
click at [213, 117] on div "Add Column" at bounding box center [472, 277] width 837 height 339
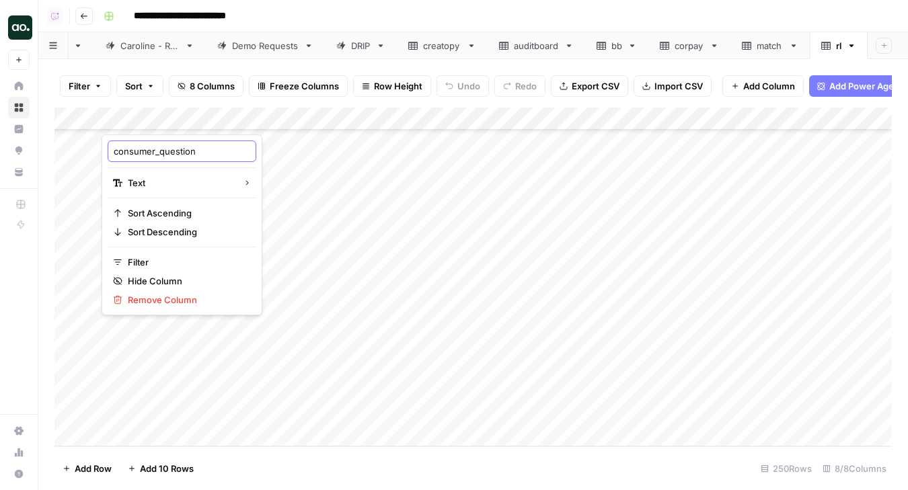
drag, startPoint x: 159, startPoint y: 151, endPoint x: 83, endPoint y: 145, distance: 76.3
click at [83, 145] on body "**********" at bounding box center [454, 245] width 908 height 490
drag, startPoint x: 114, startPoint y: 152, endPoint x: 161, endPoint y: 152, distance: 46.4
click at [161, 152] on input "consumer_question" at bounding box center [182, 151] width 137 height 13
type input "question"
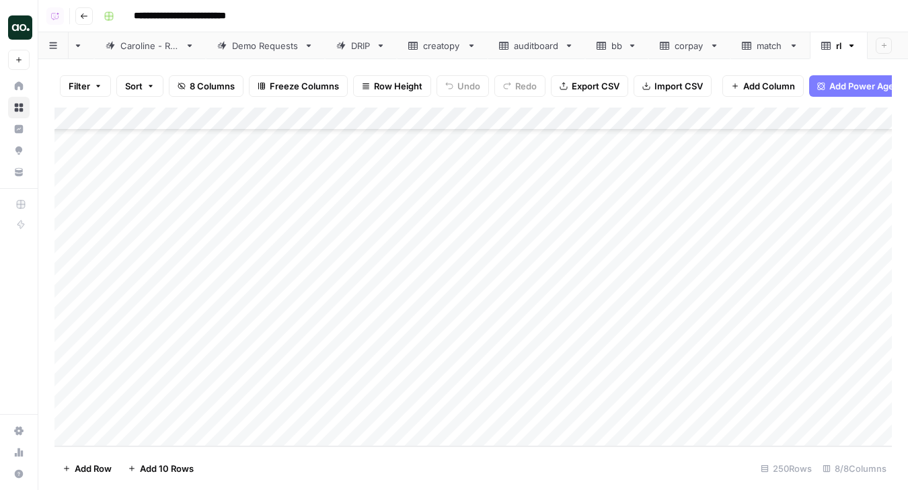
click at [598, 83] on span "Export CSV" at bounding box center [596, 85] width 48 height 13
